Goal: Task Accomplishment & Management: Manage account settings

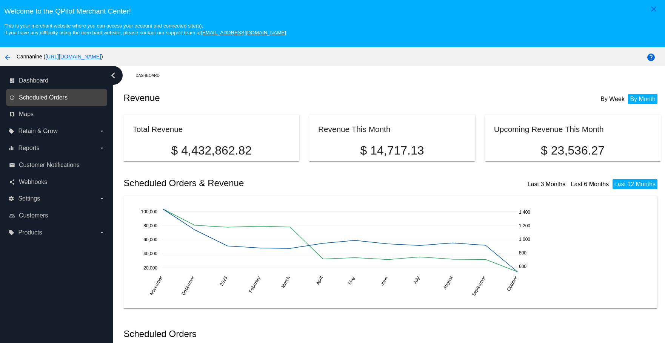
click at [63, 97] on span "Scheduled Orders" at bounding box center [43, 97] width 49 height 7
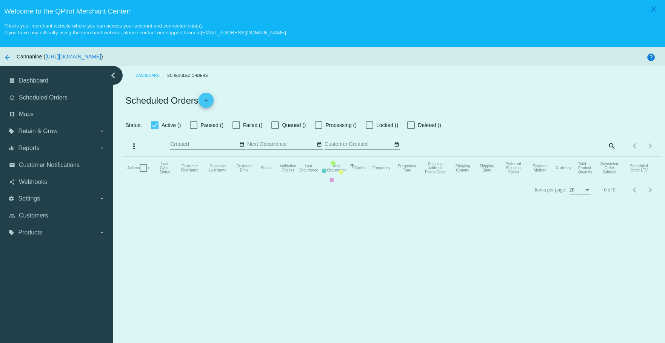
checkbox input "true"
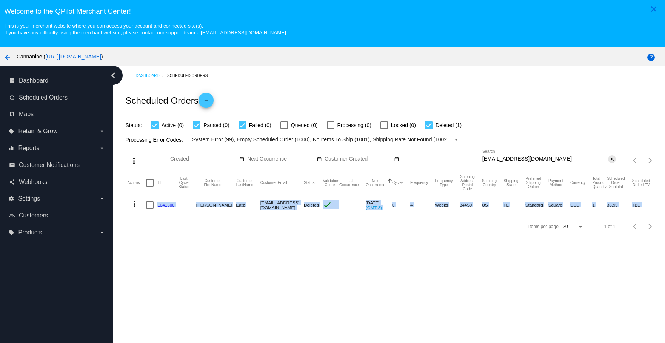
drag, startPoint x: 605, startPoint y: 159, endPoint x: 568, endPoint y: 158, distance: 36.2
click at [610, 158] on mat-icon "close" at bounding box center [612, 160] width 5 height 6
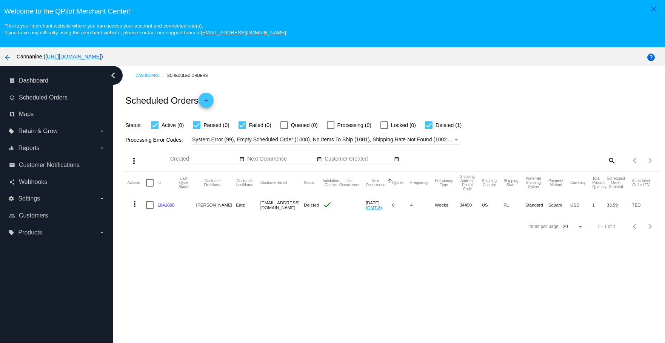
click at [564, 158] on div "search" at bounding box center [549, 161] width 134 height 12
click at [607, 157] on mat-icon "search" at bounding box center [611, 161] width 9 height 12
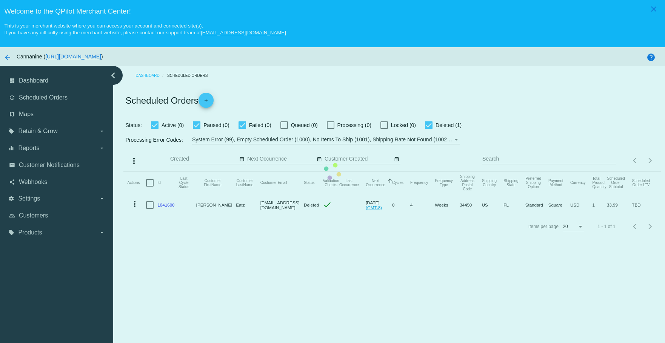
click at [607, 172] on mat-table "Actions Id Last Cycle Status Customer FirstName Customer LastName Customer Emai…" at bounding box center [391, 194] width 537 height 45
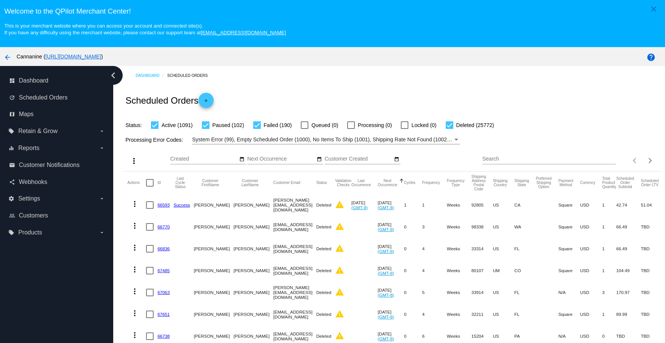
click at [543, 163] on div "Search" at bounding box center [549, 157] width 134 height 15
paste input "belledison3.ce@gmail.com"
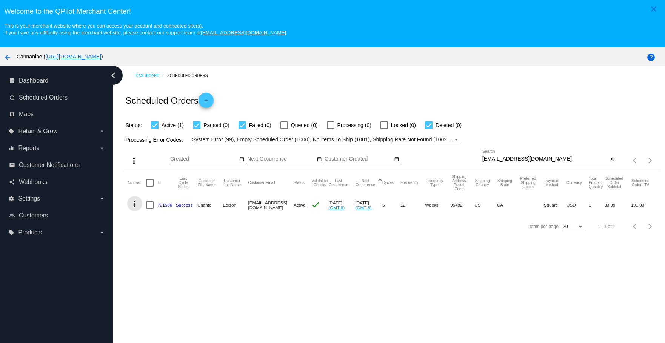
click at [134, 203] on mat-icon "more_vert" at bounding box center [134, 204] width 9 height 9
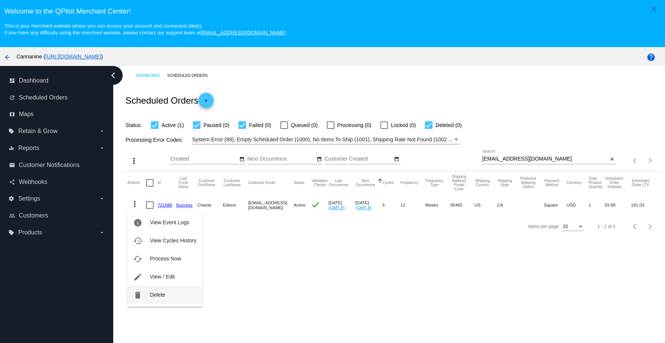
click at [146, 299] on button "delete Delete" at bounding box center [164, 295] width 75 height 18
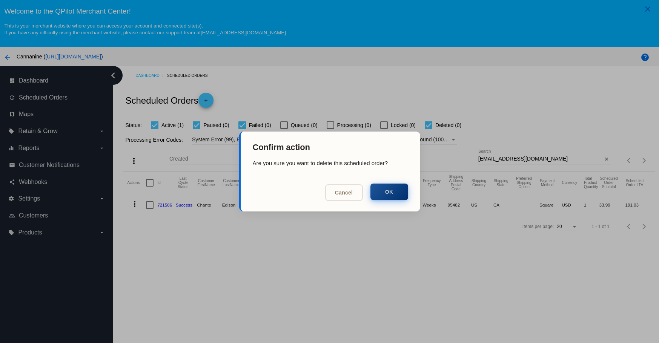
click at [381, 195] on button "OK" at bounding box center [390, 192] width 38 height 17
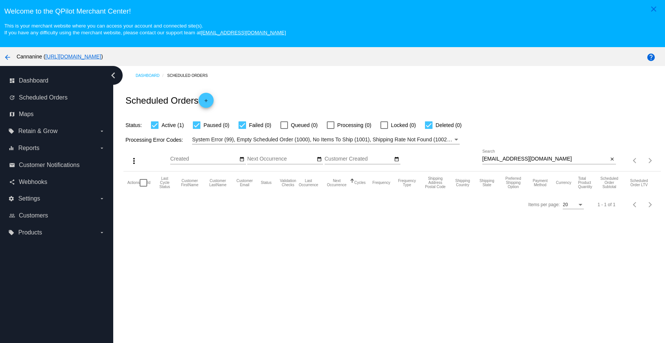
click at [556, 157] on input "belledison3.ce@gmail.com" at bounding box center [545, 159] width 126 height 6
type input "belledison3.ce@gmail.com"
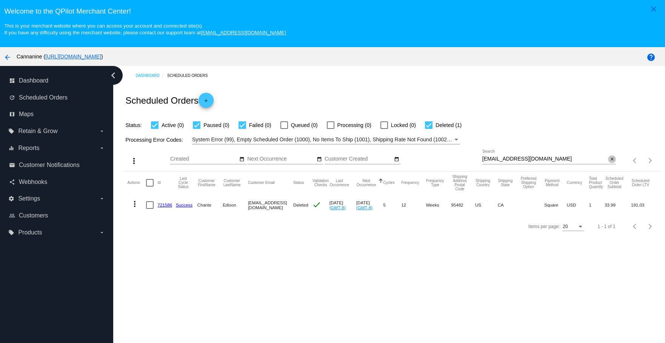
click at [610, 159] on mat-icon "close" at bounding box center [612, 160] width 5 height 6
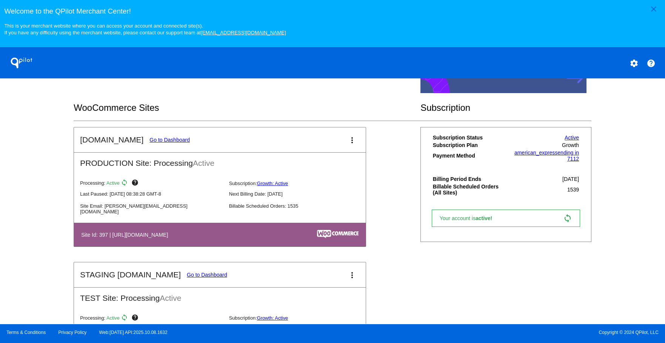
scroll to position [151, 0]
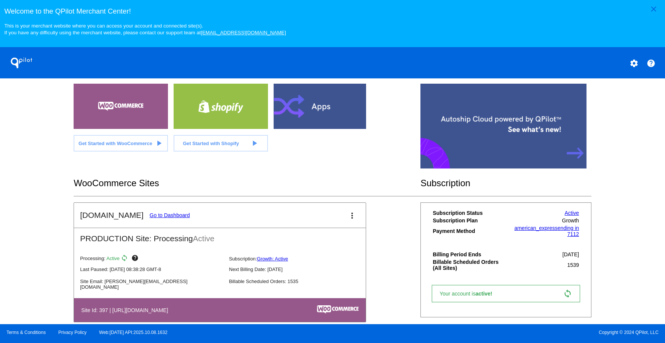
click at [159, 217] on link "Go to Dashboard" at bounding box center [169, 215] width 40 height 6
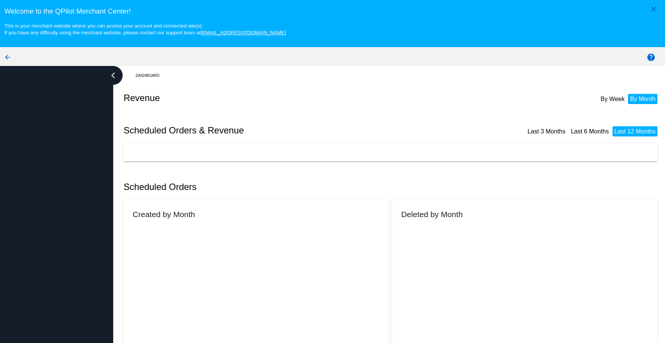
click at [159, 217] on h2 "Created by Month" at bounding box center [163, 214] width 62 height 9
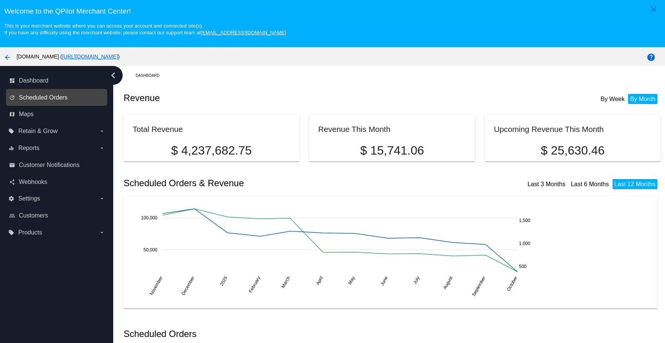
click at [66, 98] on span "Scheduled Orders" at bounding box center [43, 97] width 49 height 7
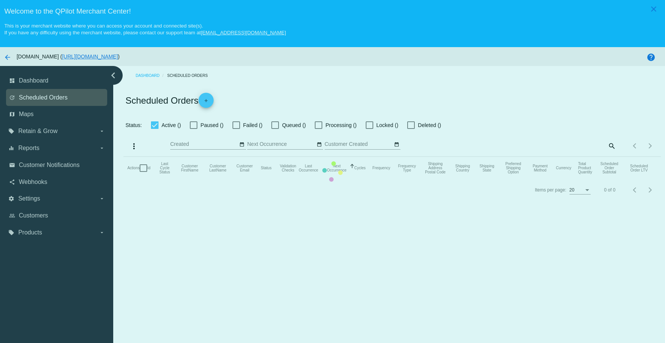
click at [123, 157] on mat-table "Actions Id Last Cycle Status Customer FirstName Customer LastName Customer Emai…" at bounding box center [391, 168] width 537 height 23
checkbox input "true"
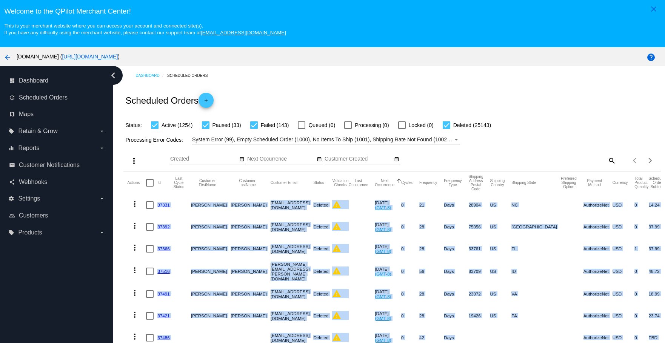
click at [607, 158] on mat-icon "search" at bounding box center [611, 161] width 9 height 12
click at [495, 158] on input "Search" at bounding box center [549, 159] width 134 height 6
paste input "[EMAIL_ADDRESS][DOMAIN_NAME]"
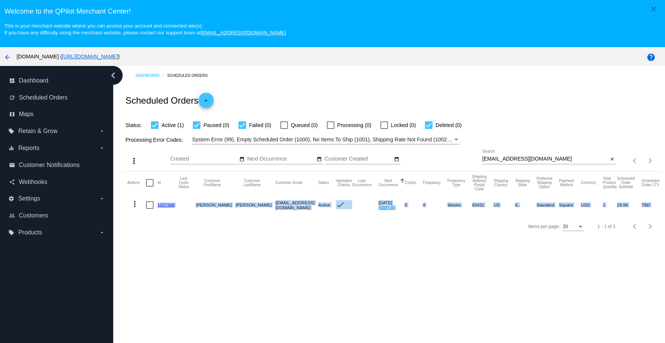
click at [281, 283] on div "Dashboard Scheduled Orders Scheduled Orders add Status: Active (1) Paused (0) F…" at bounding box center [389, 219] width 552 height 306
click at [137, 202] on mat-icon "more_vert" at bounding box center [134, 204] width 9 height 9
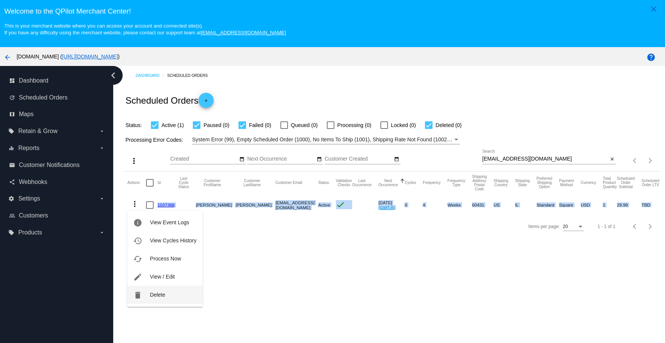
click at [143, 298] on button "delete Delete" at bounding box center [164, 295] width 75 height 18
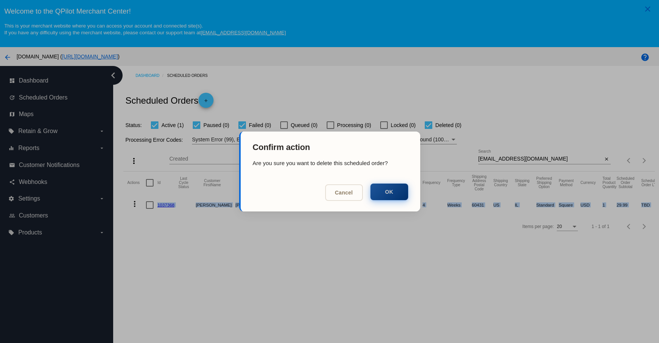
click at [389, 192] on button "OK" at bounding box center [390, 192] width 38 height 17
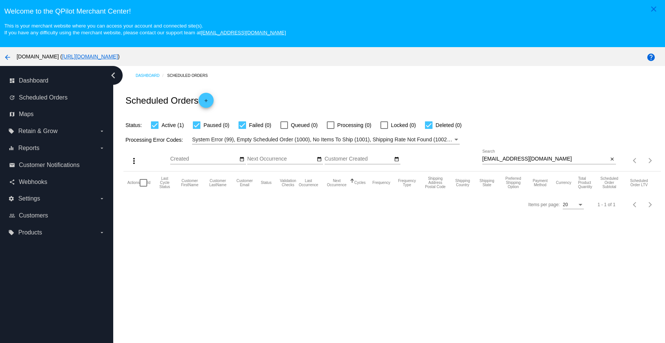
click at [549, 158] on input "[EMAIL_ADDRESS][DOMAIN_NAME]" at bounding box center [545, 159] width 126 height 6
type input "[EMAIL_ADDRESS][DOMAIN_NAME]"
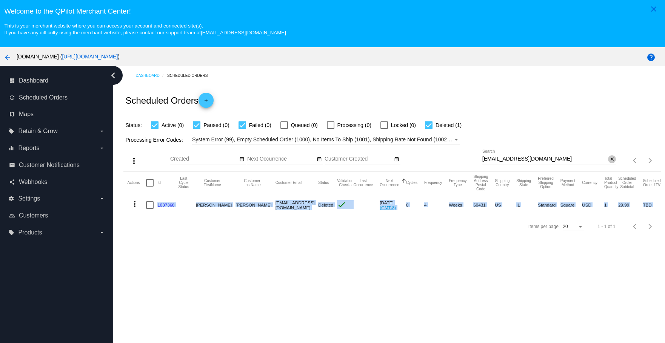
click at [610, 157] on mat-icon "close" at bounding box center [612, 160] width 5 height 6
